Goal: Task Accomplishment & Management: Manage account settings

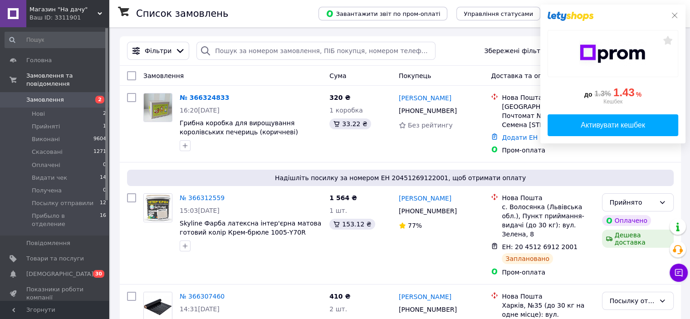
click at [675, 15] on icon at bounding box center [674, 15] width 7 height 7
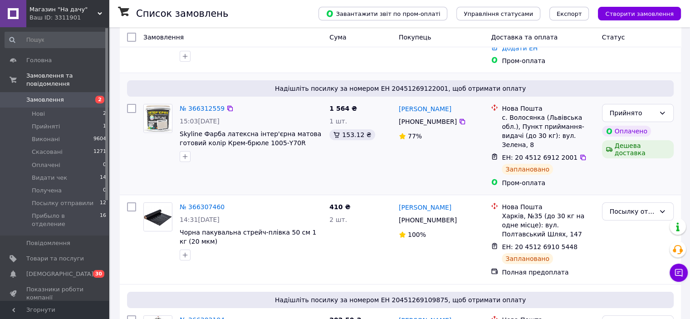
scroll to position [91, 0]
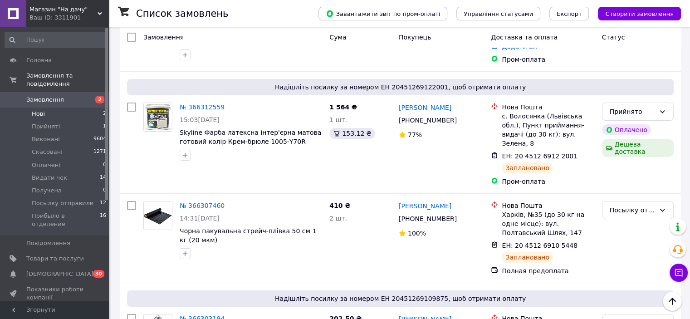
click at [67, 107] on li "Нові 2" at bounding box center [56, 113] width 112 height 13
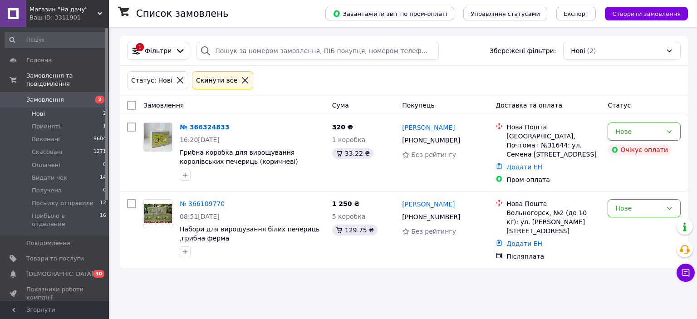
click at [242, 79] on icon at bounding box center [245, 80] width 6 height 6
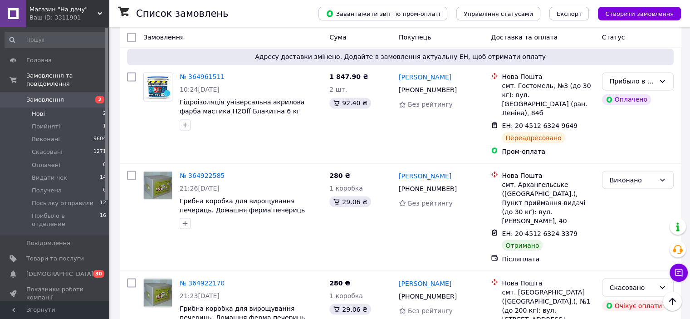
scroll to position [8764, 0]
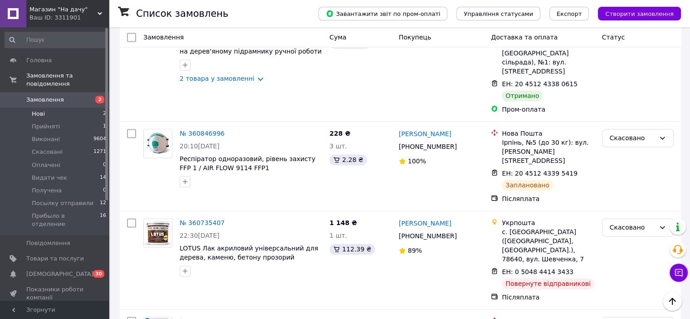
scroll to position [8541, 0]
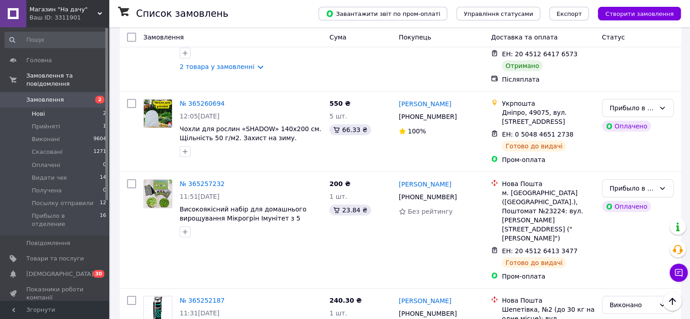
scroll to position [6995, 0]
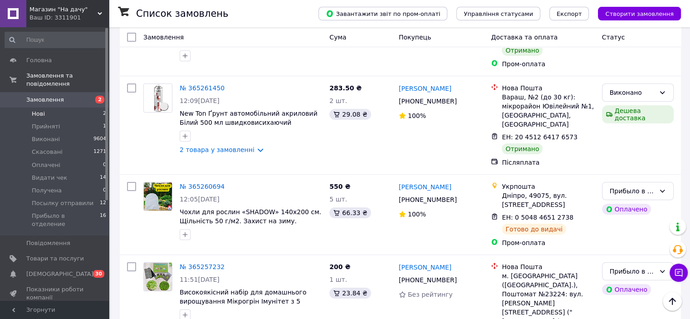
scroll to position [6904, 0]
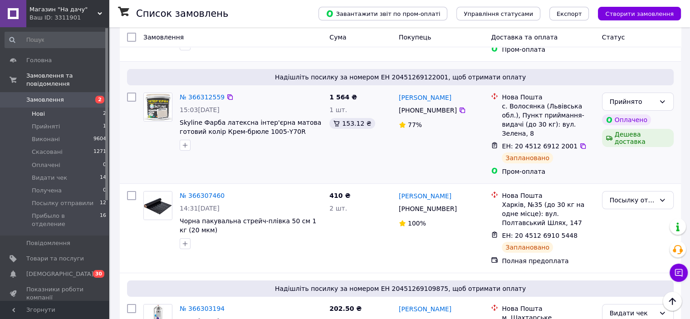
scroll to position [0, 0]
